Goal: Information Seeking & Learning: Check status

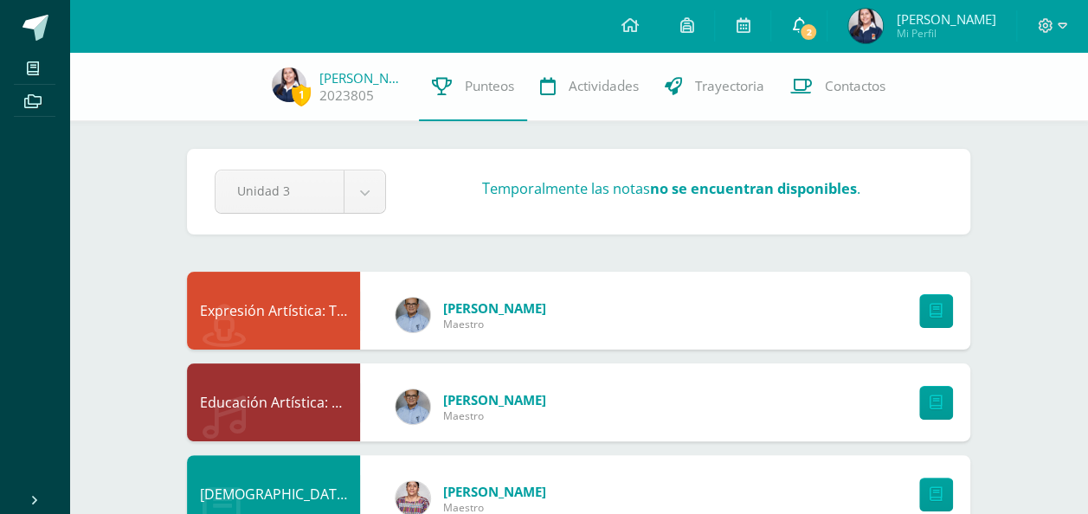
click at [806, 17] on icon at bounding box center [799, 25] width 14 height 16
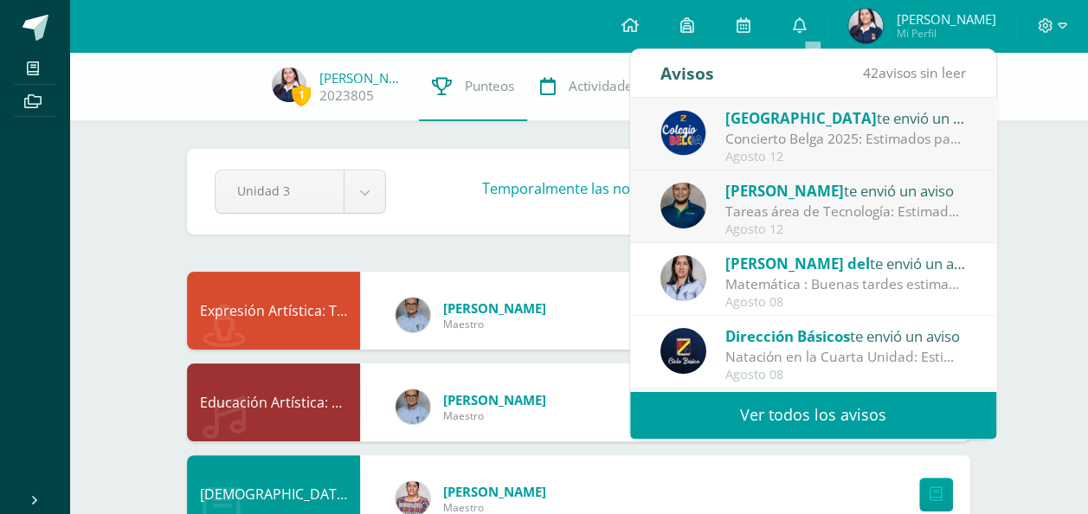
click at [843, 214] on div "Tareas área de Tecnología: Estimados padres de familia: Reciban un cordial salu…" at bounding box center [845, 212] width 241 height 20
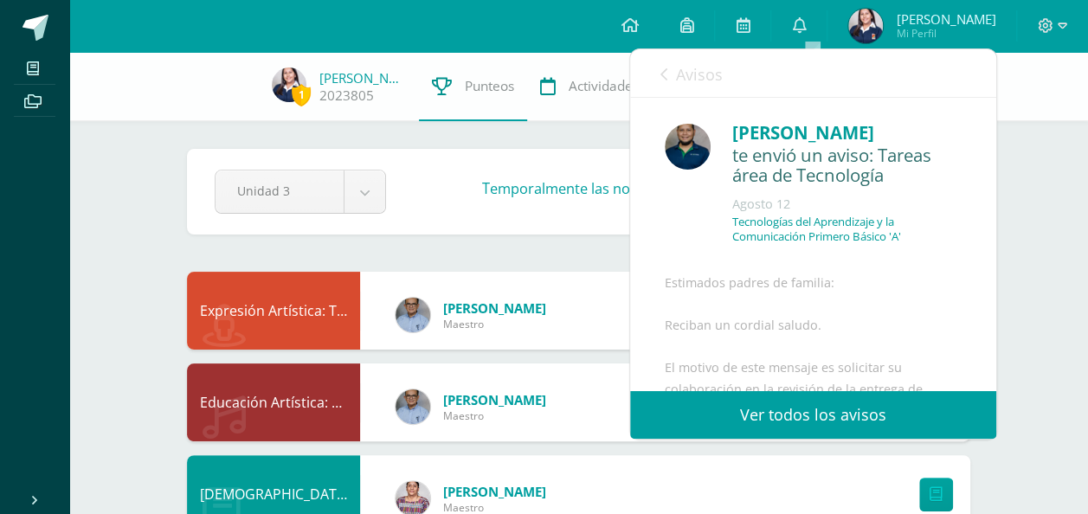
click at [843, 215] on p "Tecnologías del Aprendizaje y la Comunicación Primero Básico 'A'" at bounding box center [846, 229] width 229 height 29
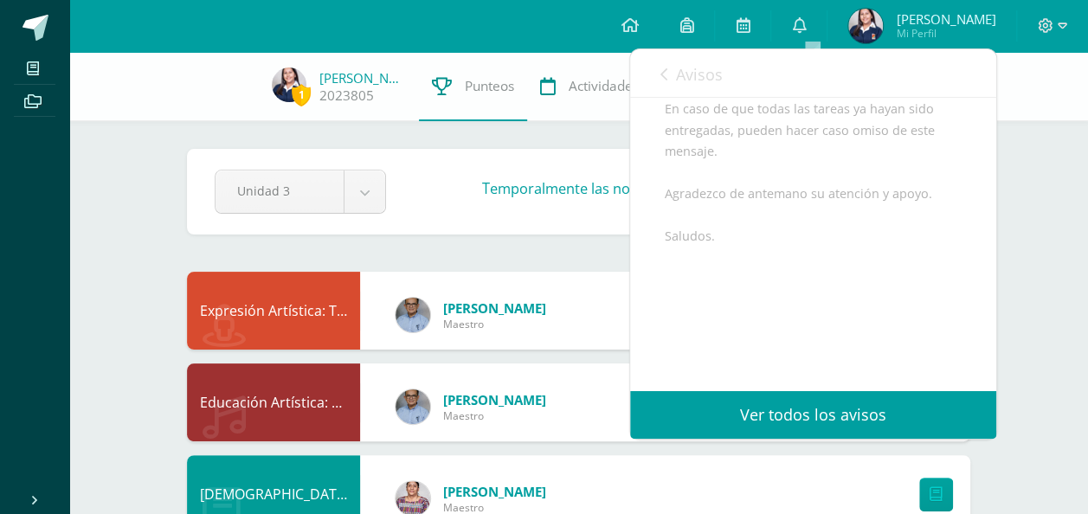
scroll to position [512, 0]
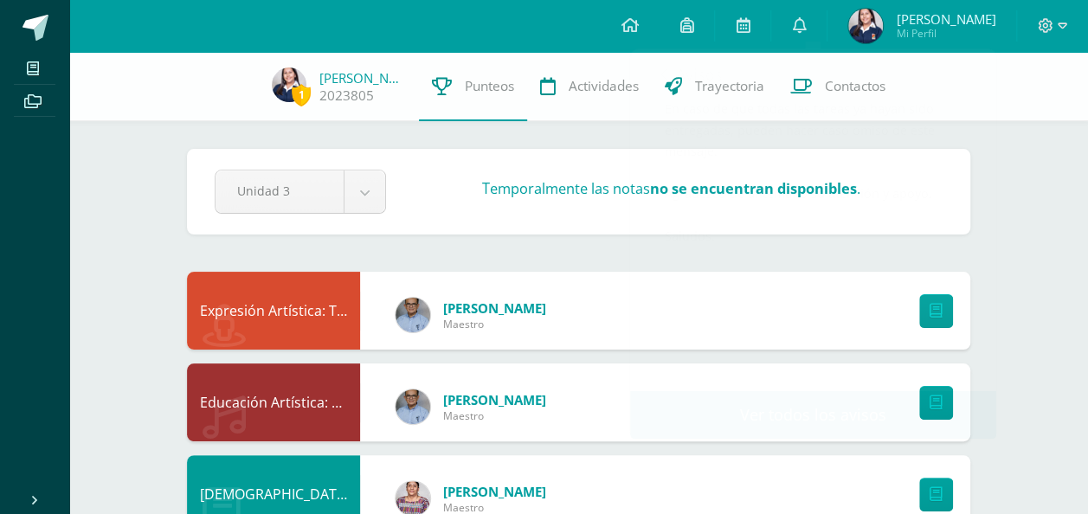
click at [638, 27] on icon at bounding box center [629, 25] width 17 height 16
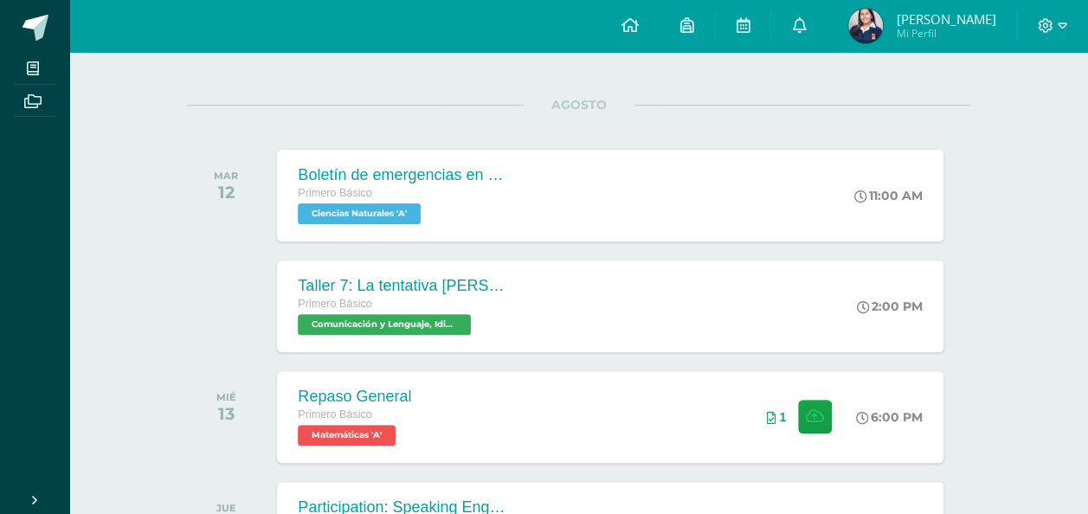
scroll to position [193, 0]
click at [415, 323] on span "Comunicación y Lenguaje, Idioma Español 'A'" at bounding box center [382, 323] width 175 height 21
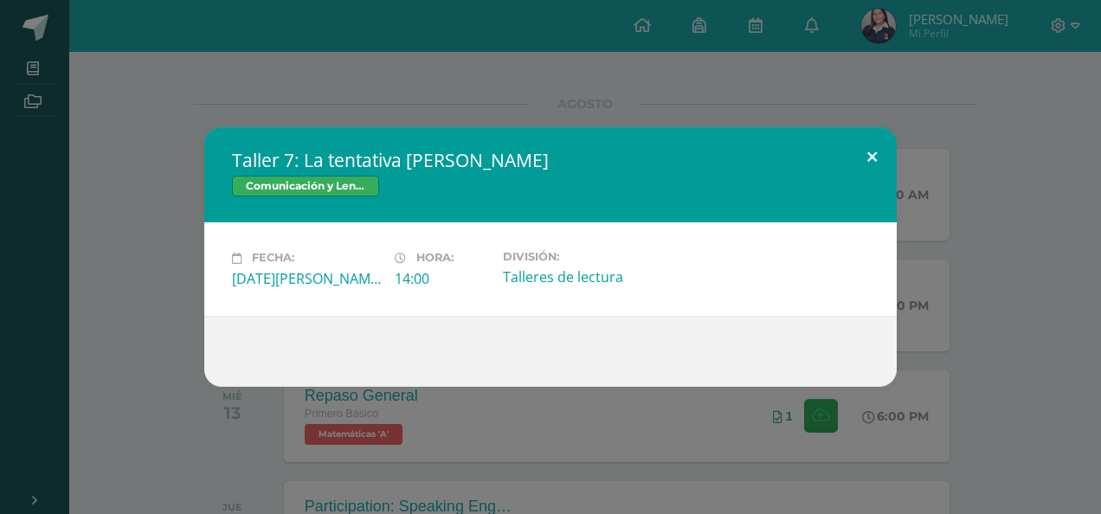
click at [869, 156] on button at bounding box center [871, 156] width 49 height 59
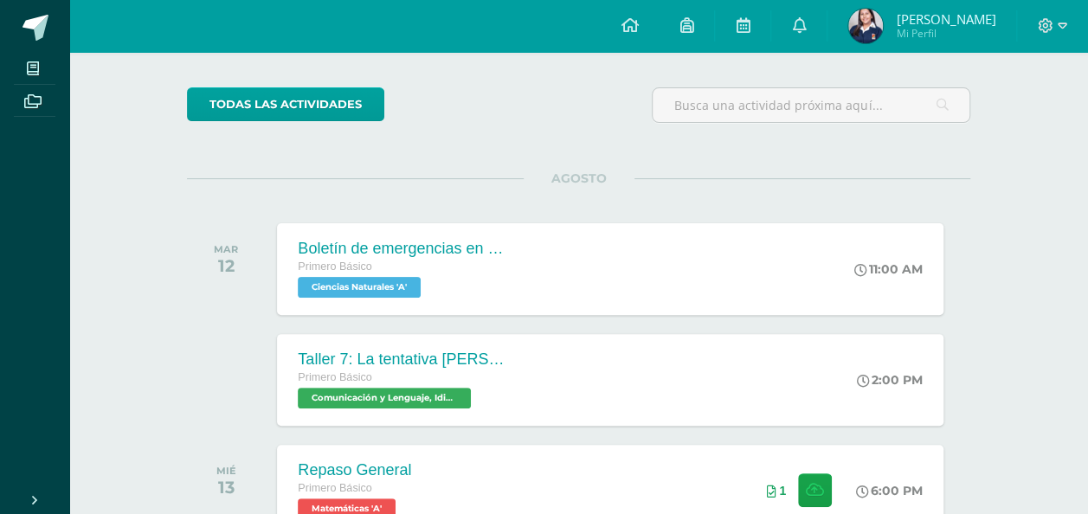
scroll to position [101, 0]
